Goal: Download file/media

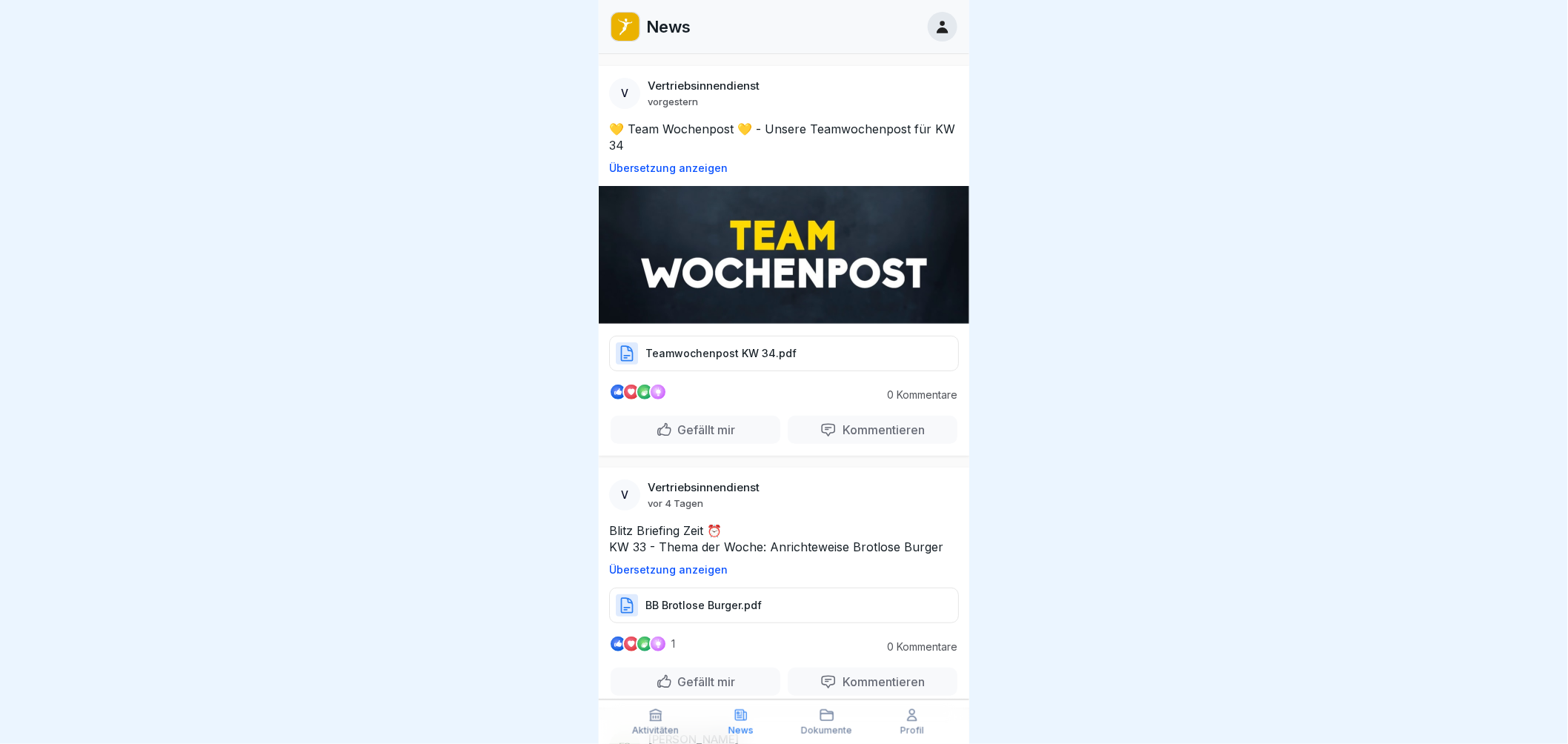
click at [752, 346] on p "Teamwochenpost KW 34.pdf" at bounding box center [721, 353] width 151 height 15
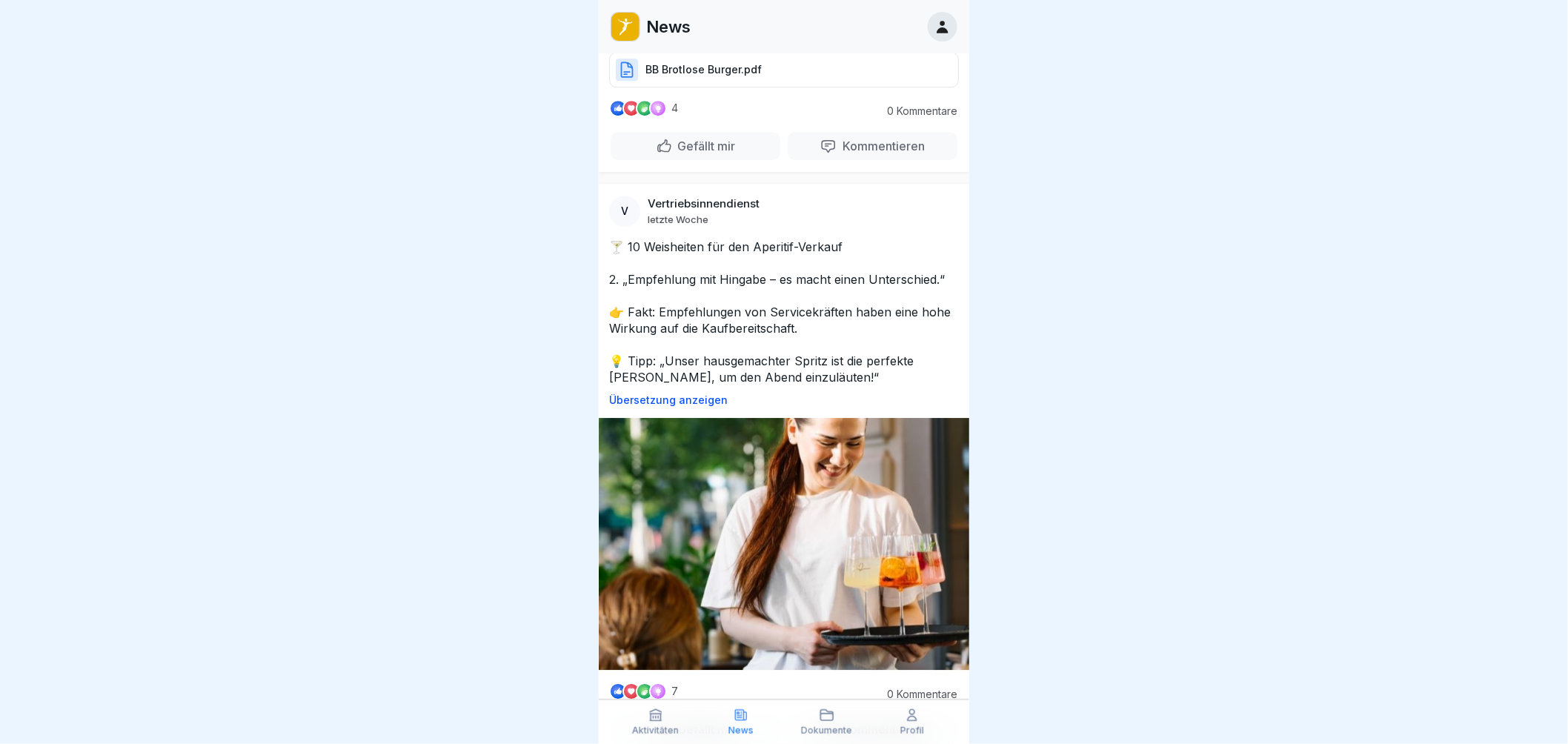
scroll to position [3987, 0]
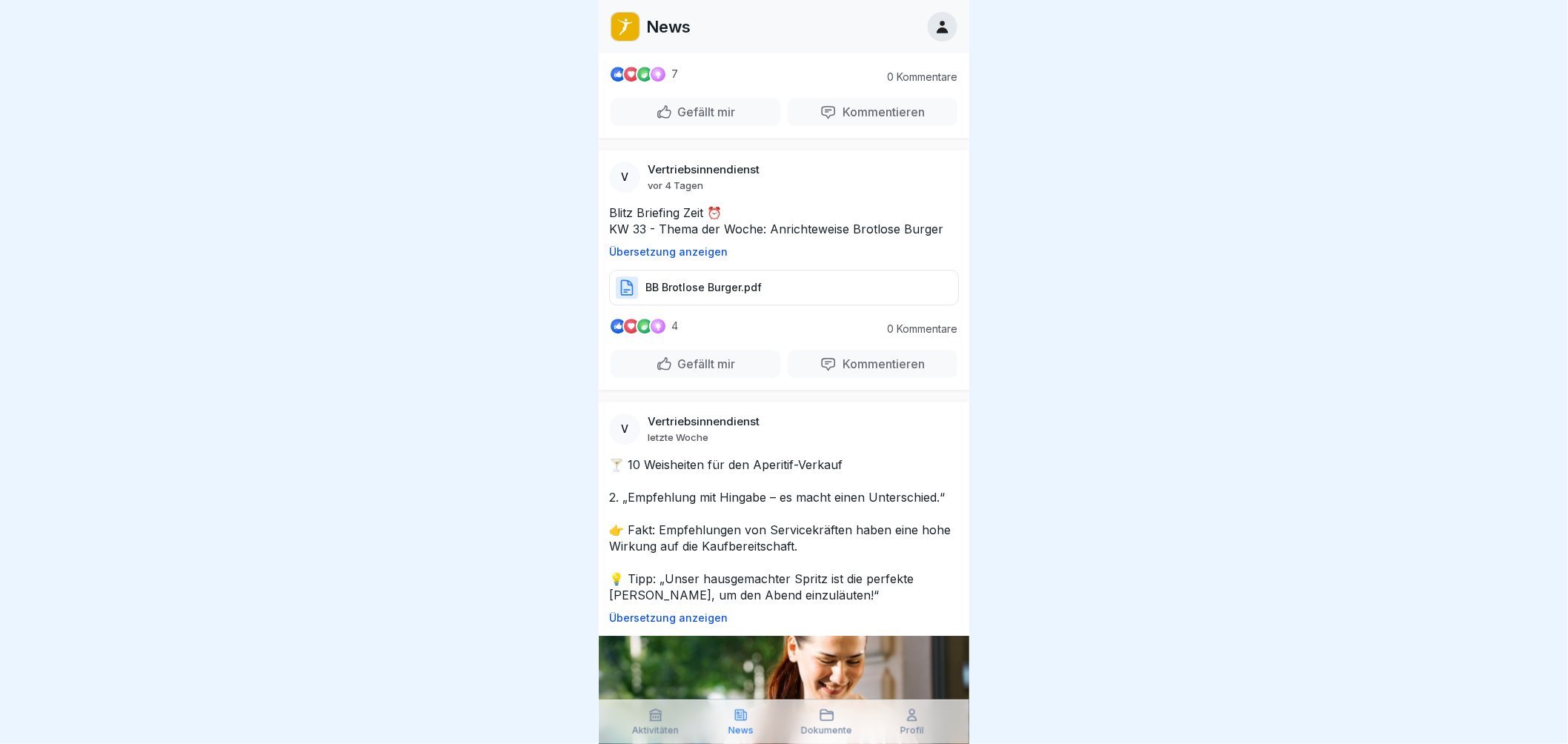
click at [678, 53] on p "Übersetzung anzeigen" at bounding box center [784, 47] width 350 height 12
click at [684, 53] on p "Original anzeigen" at bounding box center [784, 47] width 350 height 12
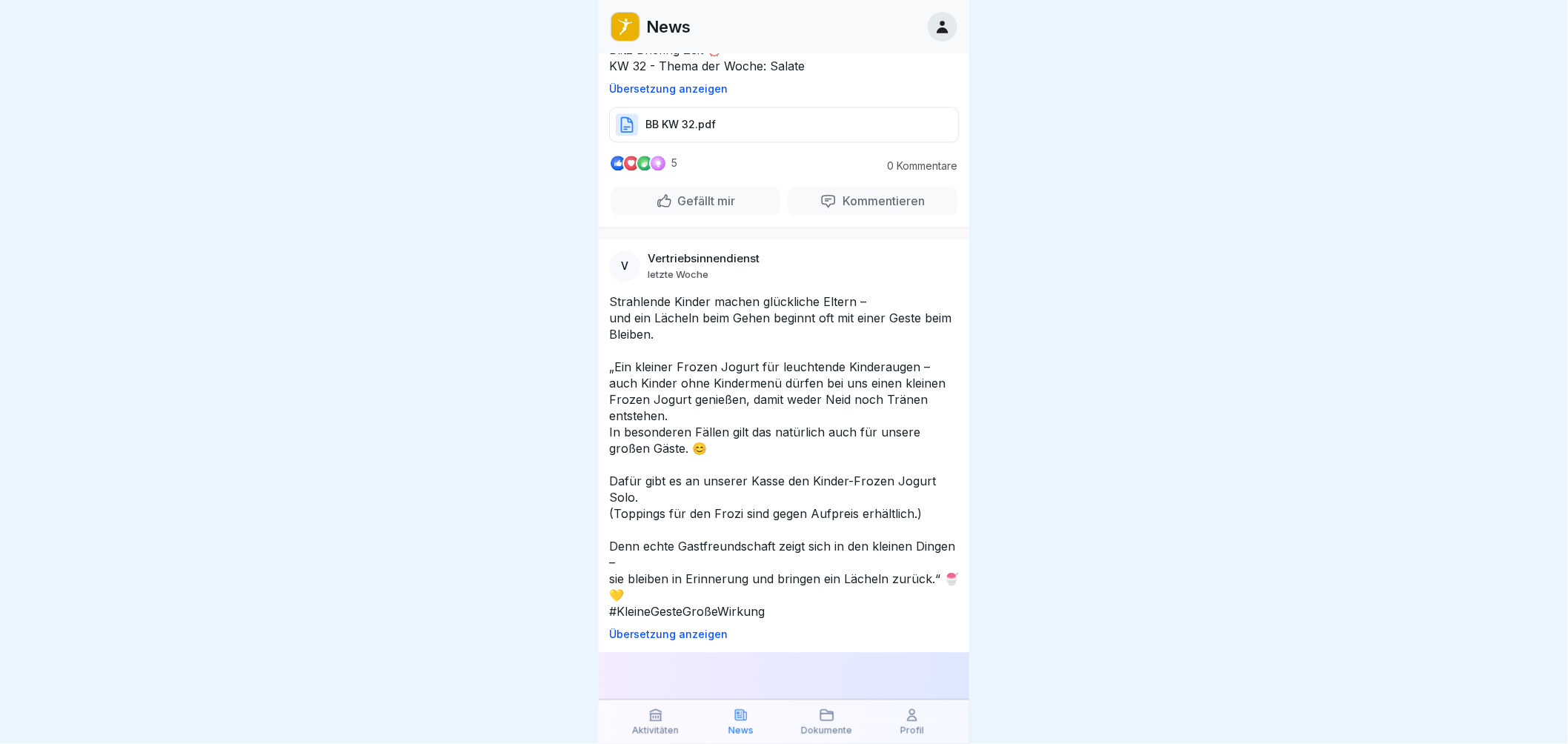
scroll to position [10908, 0]
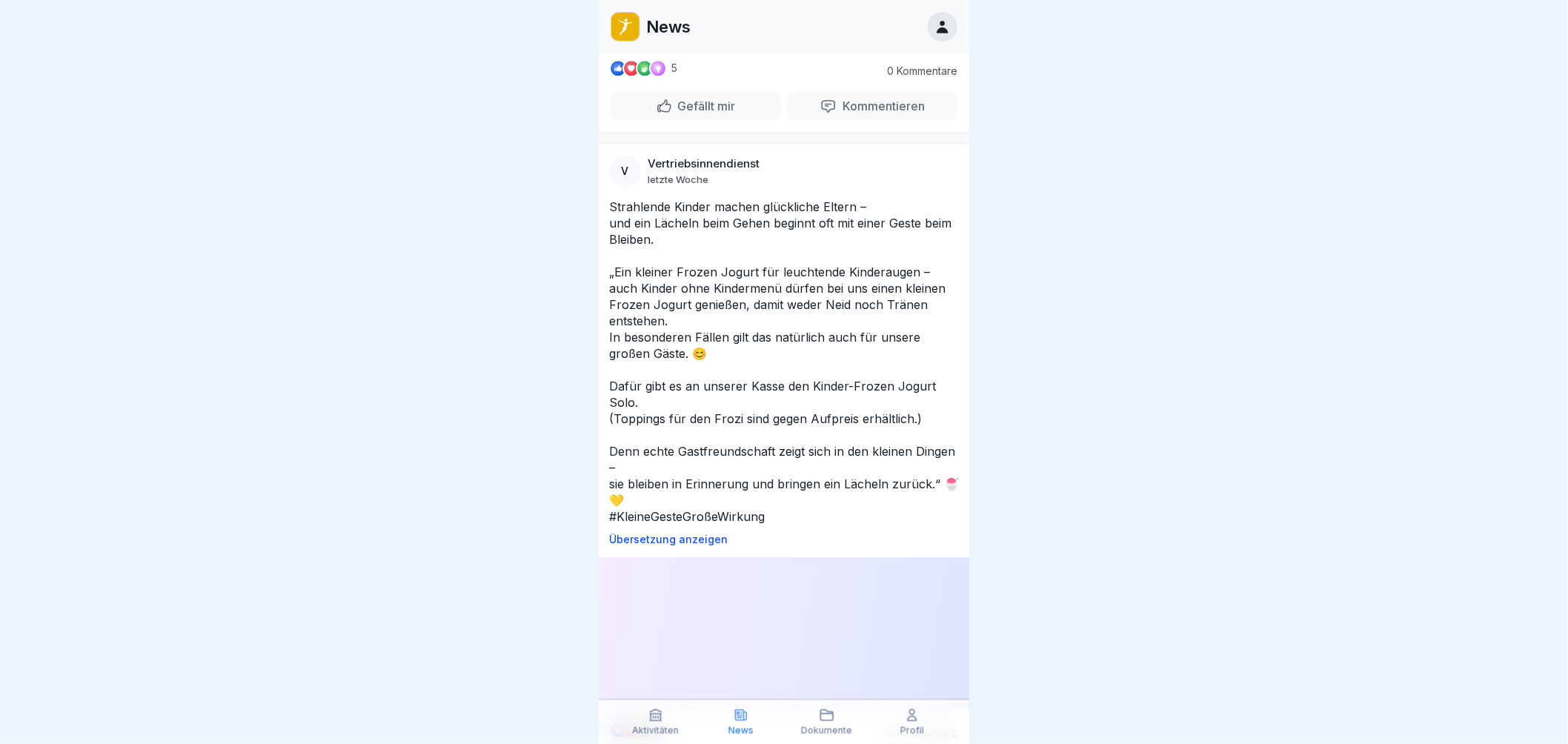
click at [1094, 413] on div at bounding box center [784, 372] width 1568 height 744
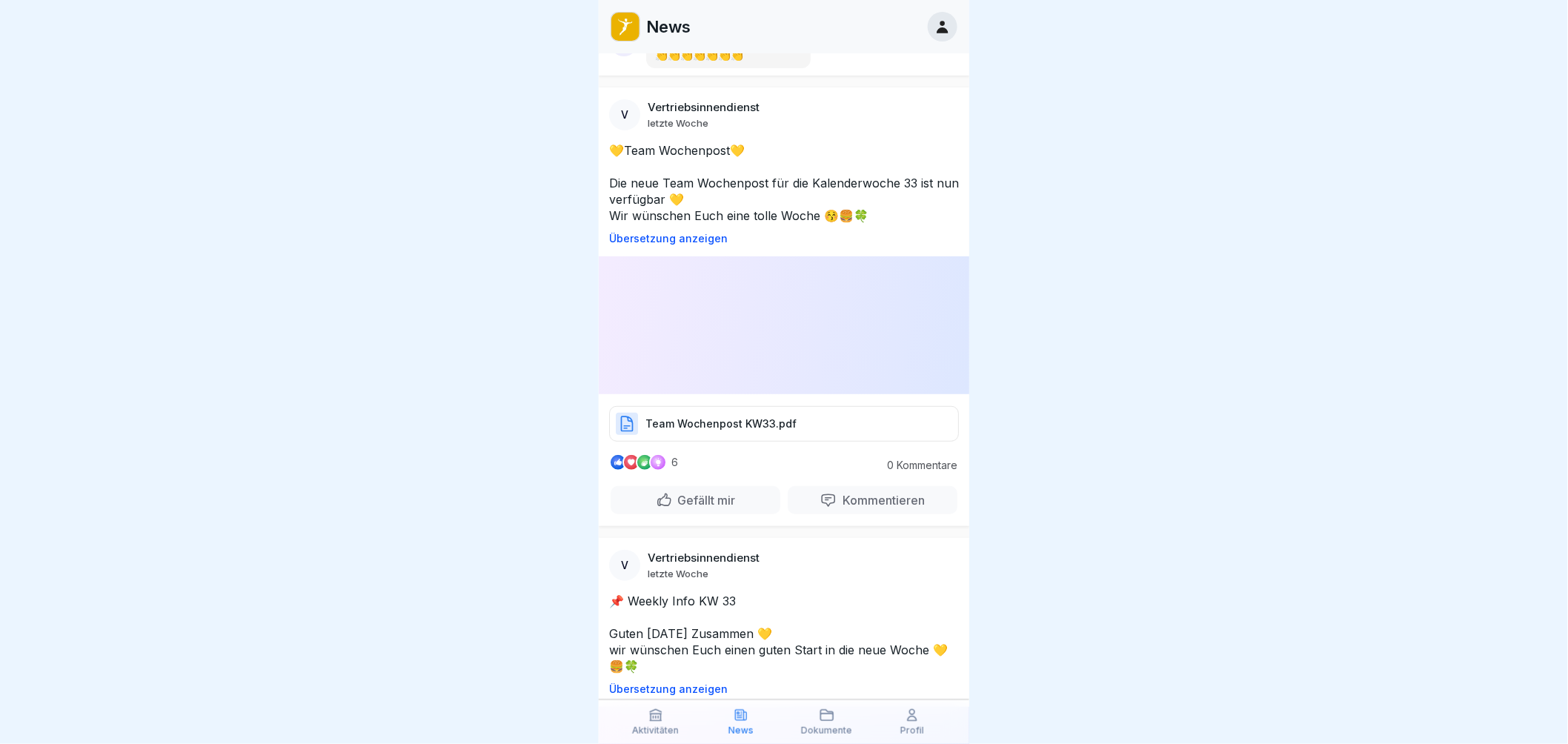
scroll to position [7216, 0]
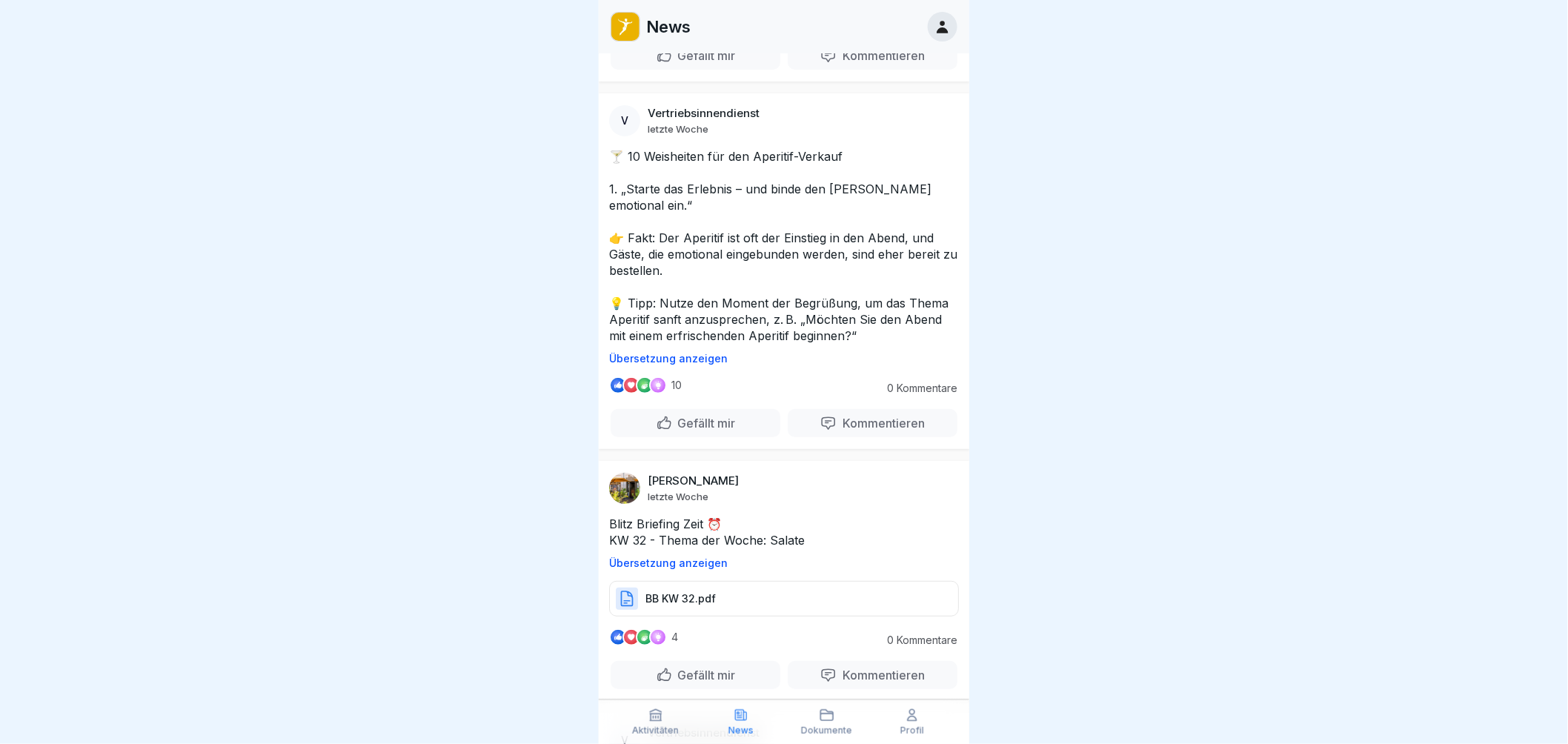
scroll to position [9522, 0]
